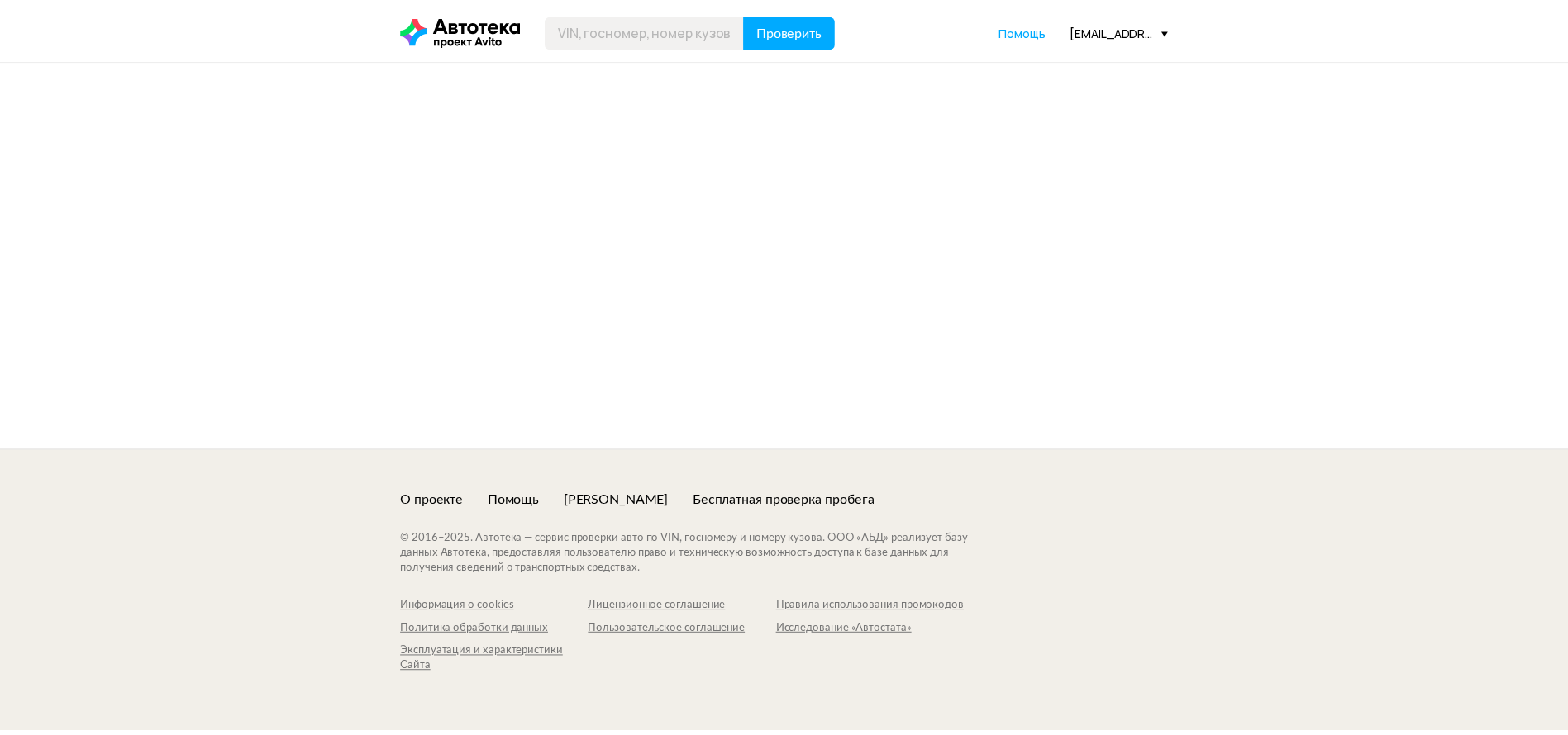
scroll to position [2850, 0]
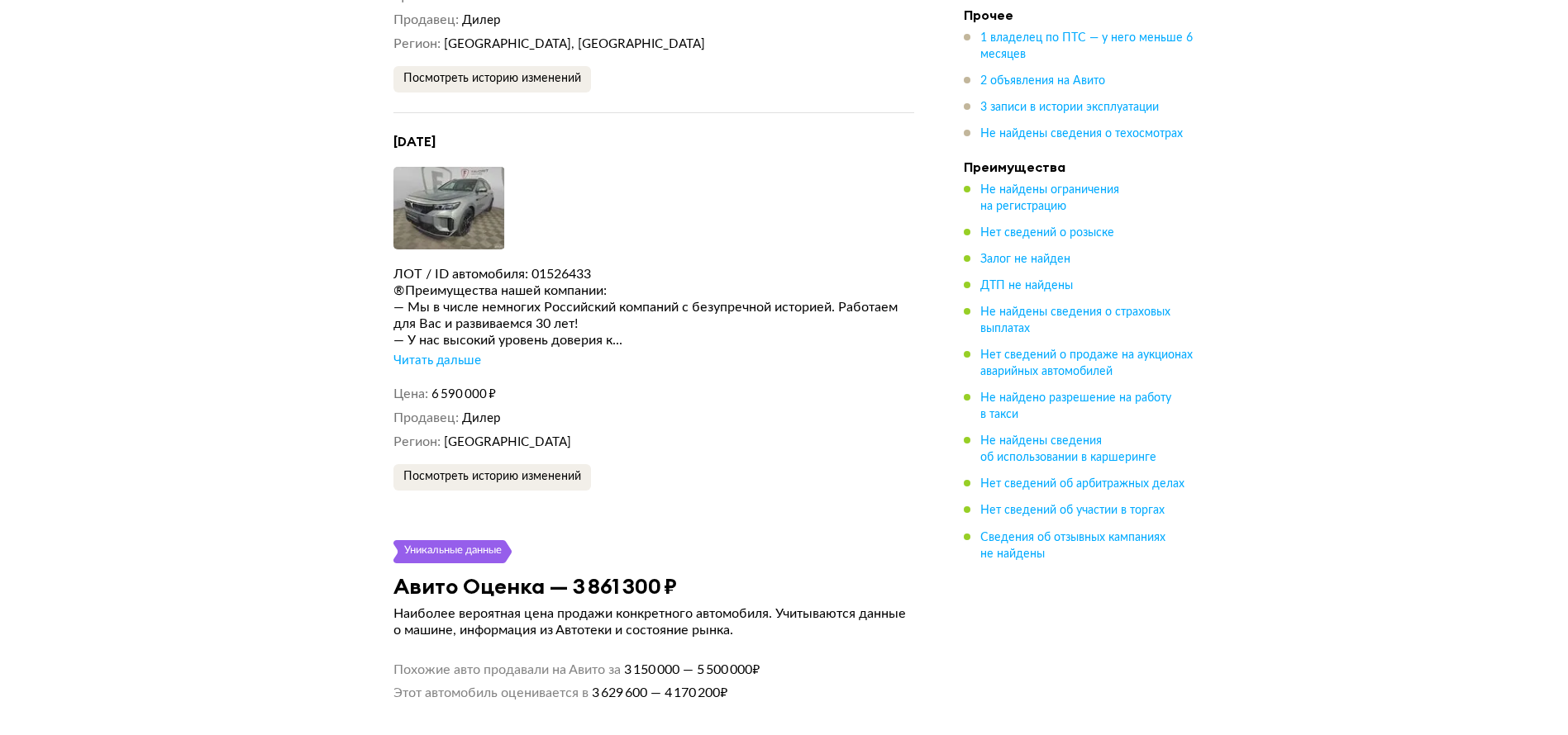
click at [482, 26] on span "Дилер" at bounding box center [482, 20] width 39 height 13
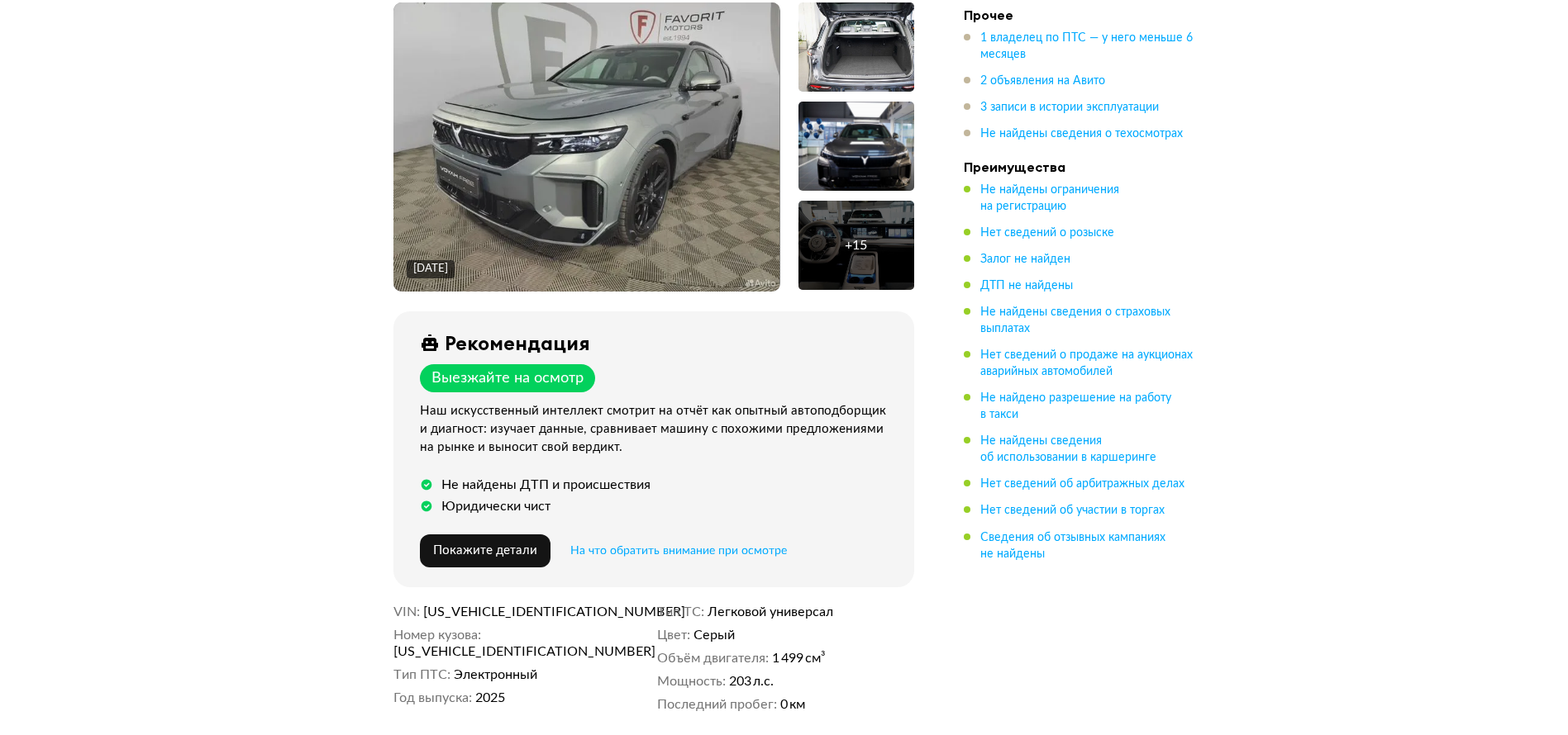
drag, startPoint x: 269, startPoint y: 242, endPoint x: 243, endPoint y: -47, distance: 290.2
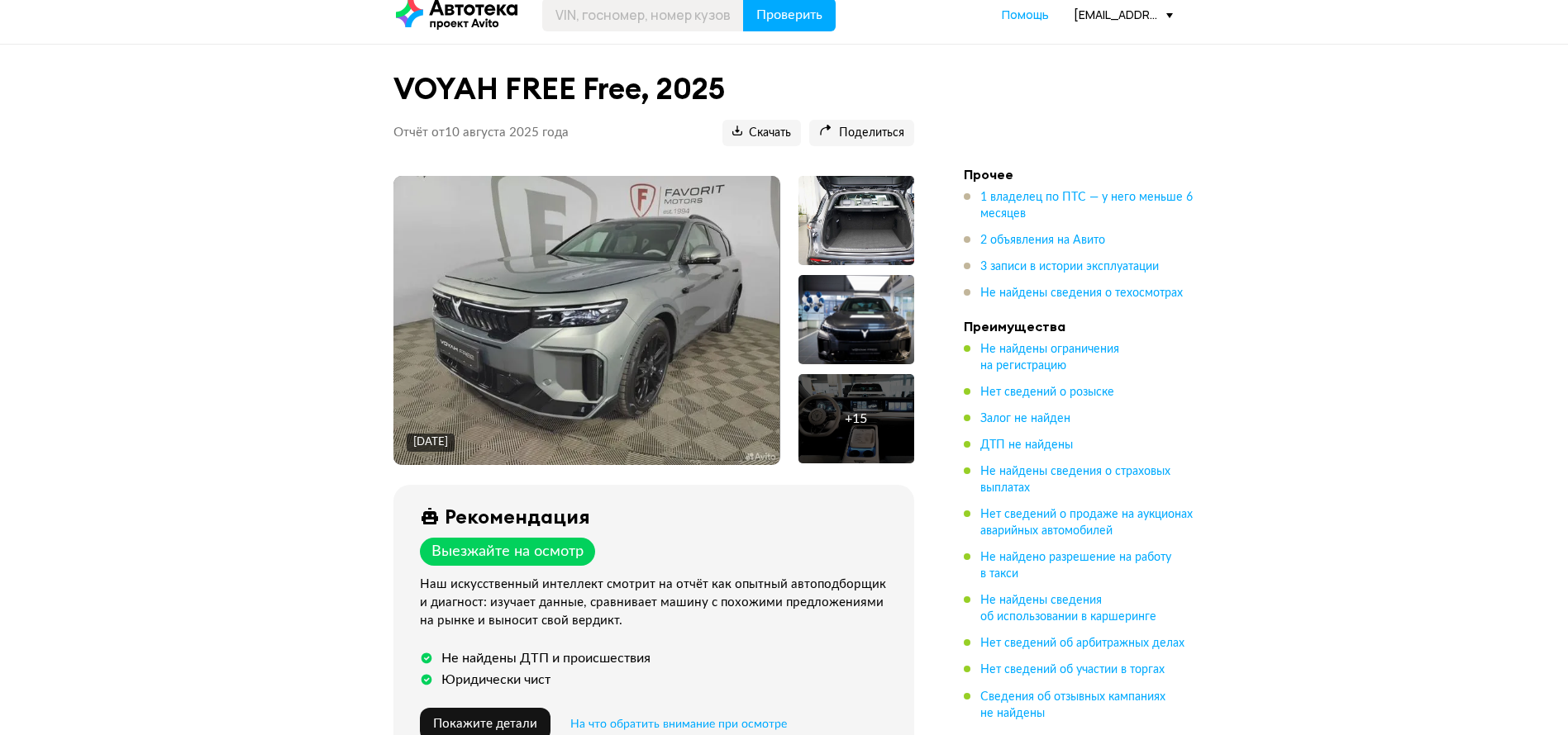
scroll to position [0, 0]
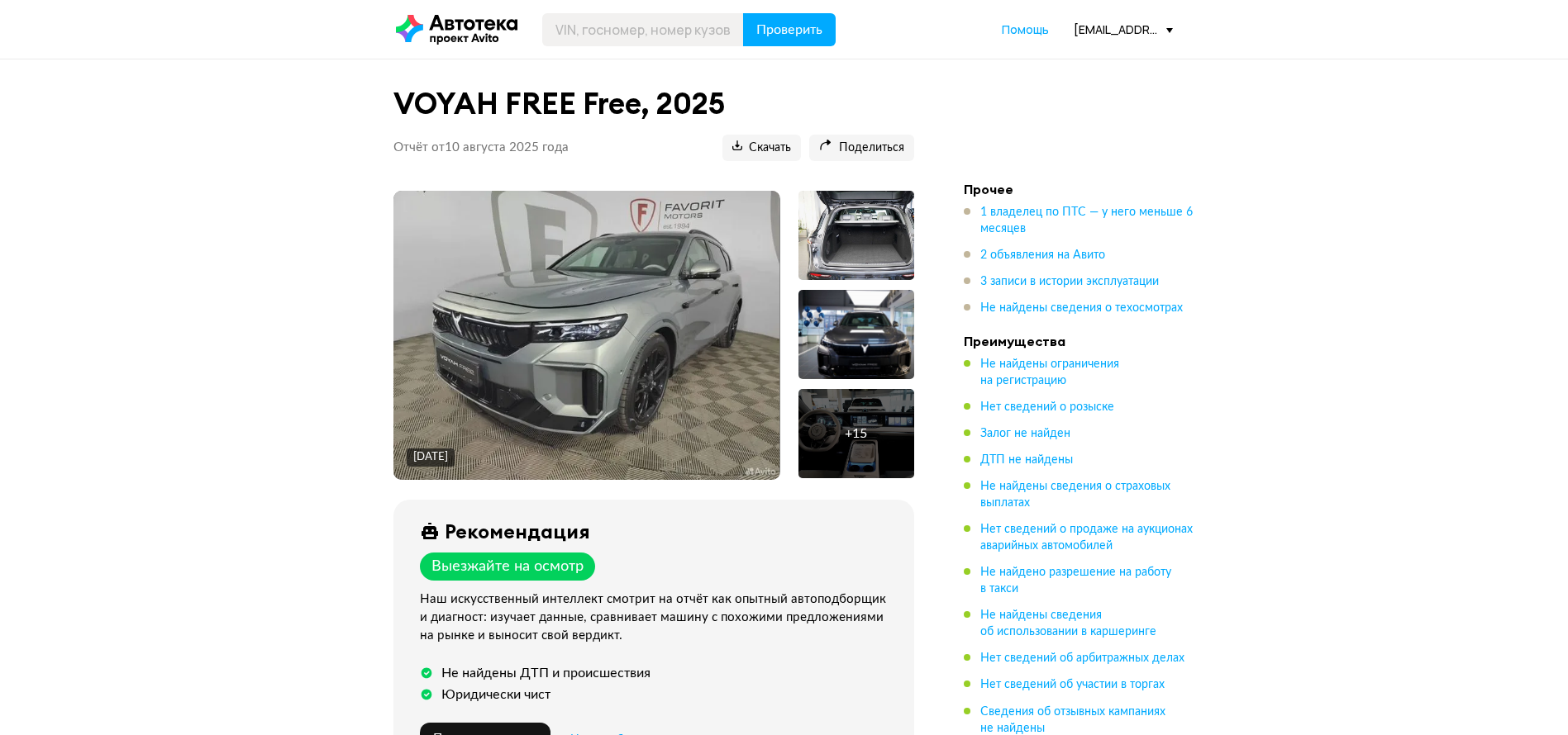
click at [472, 31] on icon at bounding box center [456, 29] width 122 height 30
drag, startPoint x: 456, startPoint y: 10, endPoint x: 461, endPoint y: 18, distance: 9.4
click at [458, 13] on header "Проверить Помощь [EMAIL_ADDRESS][DOMAIN_NAME]" at bounding box center [784, 29] width 1568 height 59
click at [461, 19] on icon at bounding box center [456, 29] width 122 height 30
